Goal: Complete application form

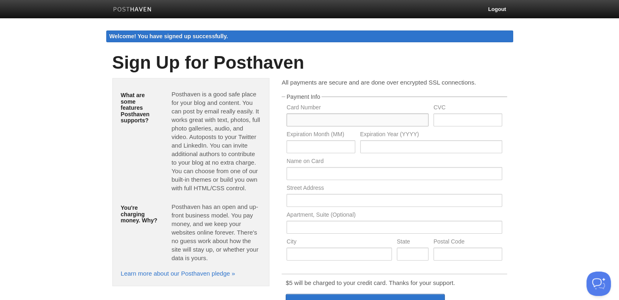
click at [339, 120] on input "text" at bounding box center [358, 120] width 142 height 13
click at [447, 120] on input "text" at bounding box center [468, 120] width 68 height 13
click at [291, 146] on input "text" at bounding box center [321, 146] width 68 height 13
click at [391, 150] on input "text" at bounding box center [431, 146] width 142 height 13
click at [327, 177] on input "text" at bounding box center [394, 173] width 215 height 13
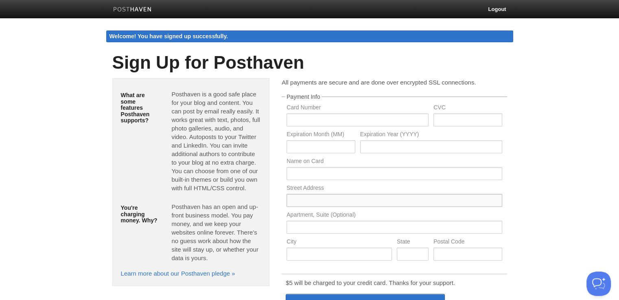
click at [304, 203] on input "text" at bounding box center [394, 200] width 215 height 13
click at [304, 228] on input "text" at bounding box center [394, 227] width 215 height 13
click at [313, 258] on input "text" at bounding box center [339, 254] width 105 height 13
click at [410, 255] on input "text" at bounding box center [413, 254] width 32 height 13
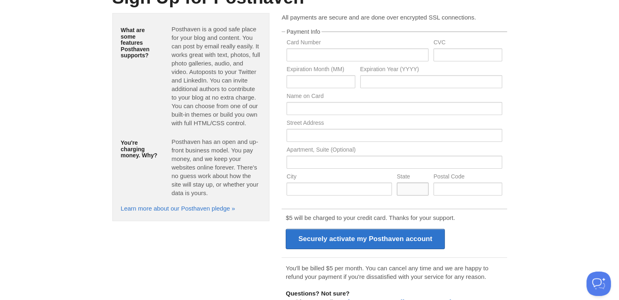
scroll to position [103, 0]
